Goal: Information Seeking & Learning: Find specific fact

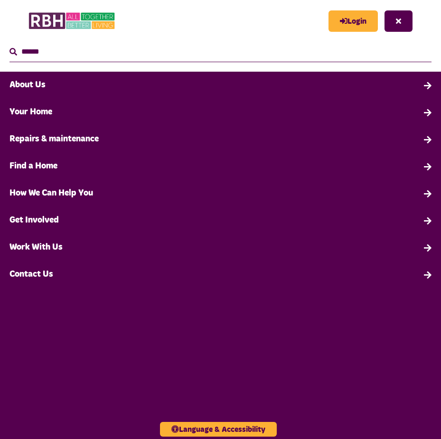
type input "*"
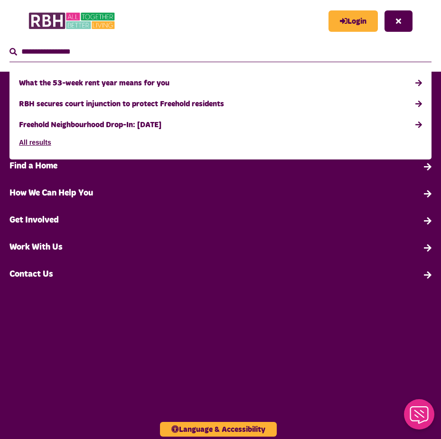
type input "**********"
click at [9, 46] on button "Search" at bounding box center [13, 51] width 8 height 11
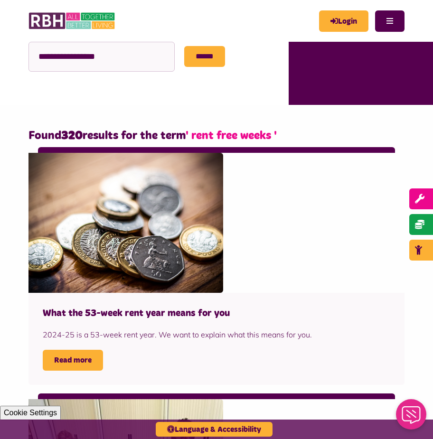
scroll to position [285, 0]
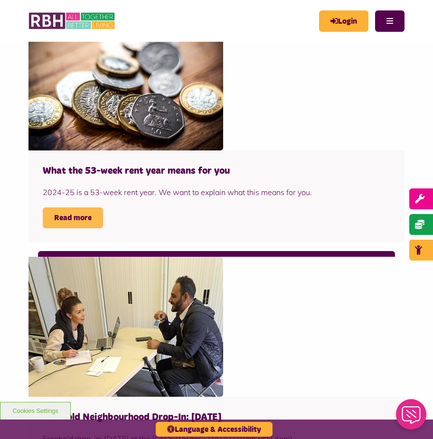
click at [71, 220] on link "Read more" at bounding box center [73, 217] width 60 height 21
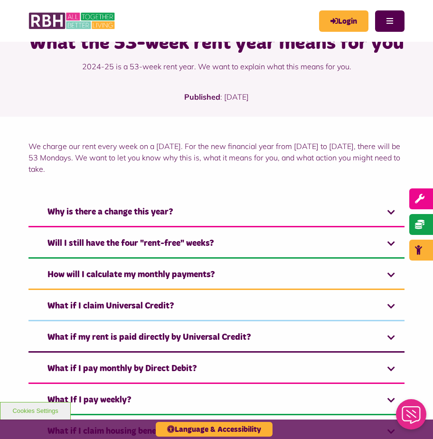
scroll to position [95, 0]
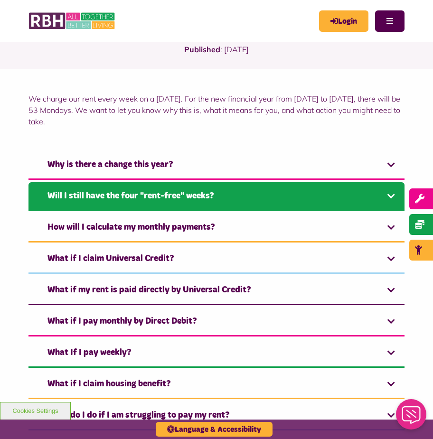
click at [225, 192] on link "Will I still have the four "rent-free" weeks?" at bounding box center [216, 196] width 376 height 29
